Goal: Book appointment/travel/reservation

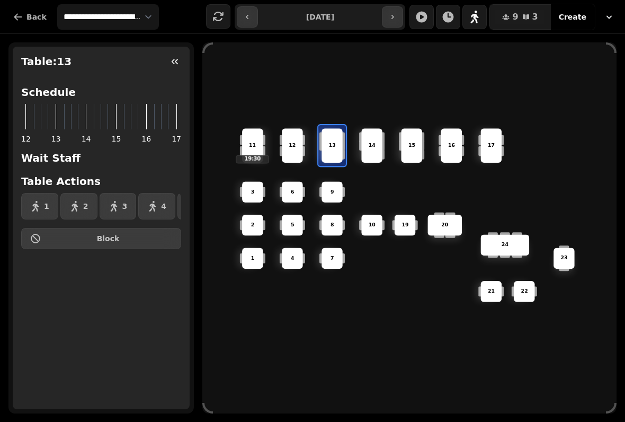
click at [428, 8] on button "button" at bounding box center [422, 17] width 24 height 24
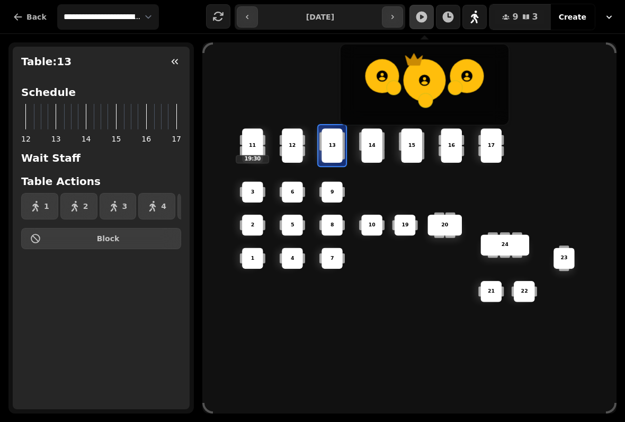
click at [543, 54] on div "6 14 4 8 5 20 24 19 17 9 15 1 21 3 16 22 10 11 19:30 2 7 23 13 12" at bounding box center [409, 227] width 414 height 371
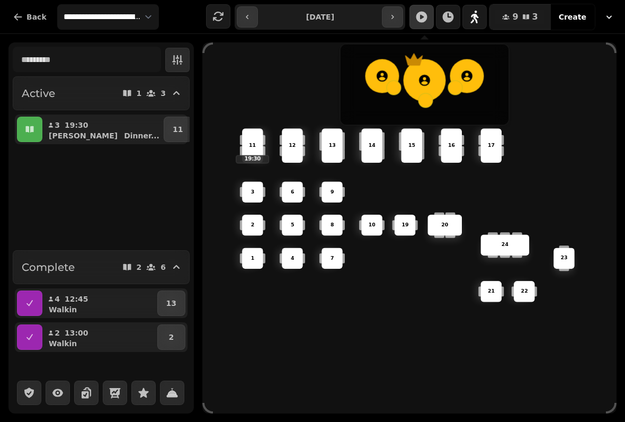
click at [455, 11] on icon "button" at bounding box center [448, 17] width 13 height 13
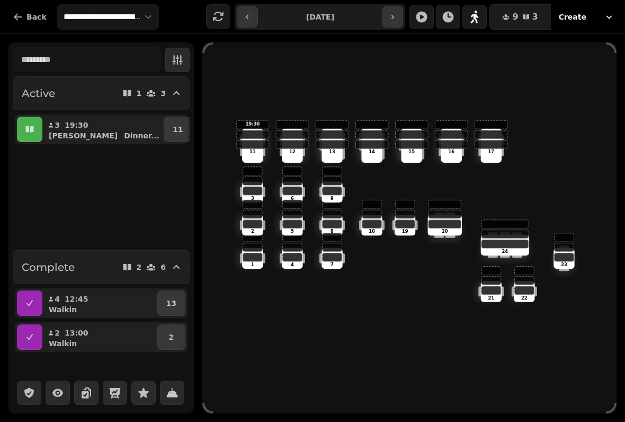
click at [529, 13] on icon "button" at bounding box center [526, 17] width 8 height 8
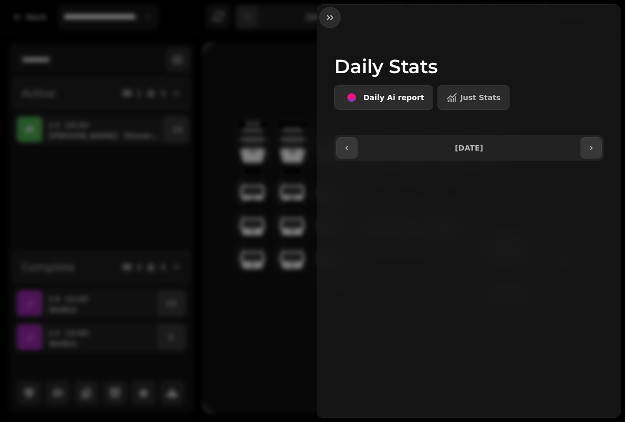
click at [494, 148] on input "**********" at bounding box center [469, 147] width 219 height 17
click at [340, 19] on button "button" at bounding box center [330, 17] width 21 height 21
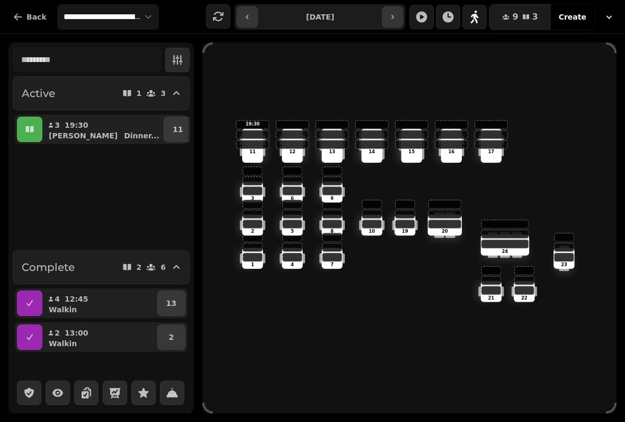
click at [609, 13] on icon "button" at bounding box center [609, 17] width 11 height 11
click at [591, 56] on link "List View" at bounding box center [557, 61] width 130 height 19
